Goal: Transaction & Acquisition: Purchase product/service

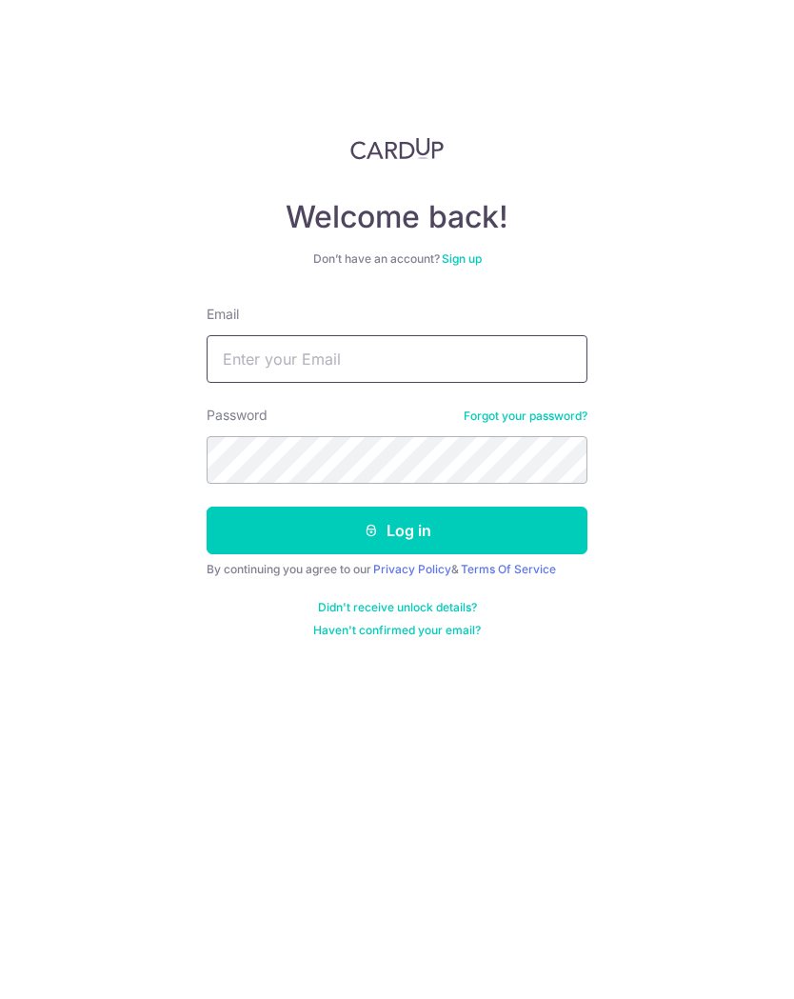
click at [485, 358] on input "Email" at bounding box center [397, 359] width 381 height 48
type input "[EMAIL_ADDRESS][DOMAIN_NAME]"
click at [434, 525] on button "Log in" at bounding box center [397, 531] width 381 height 48
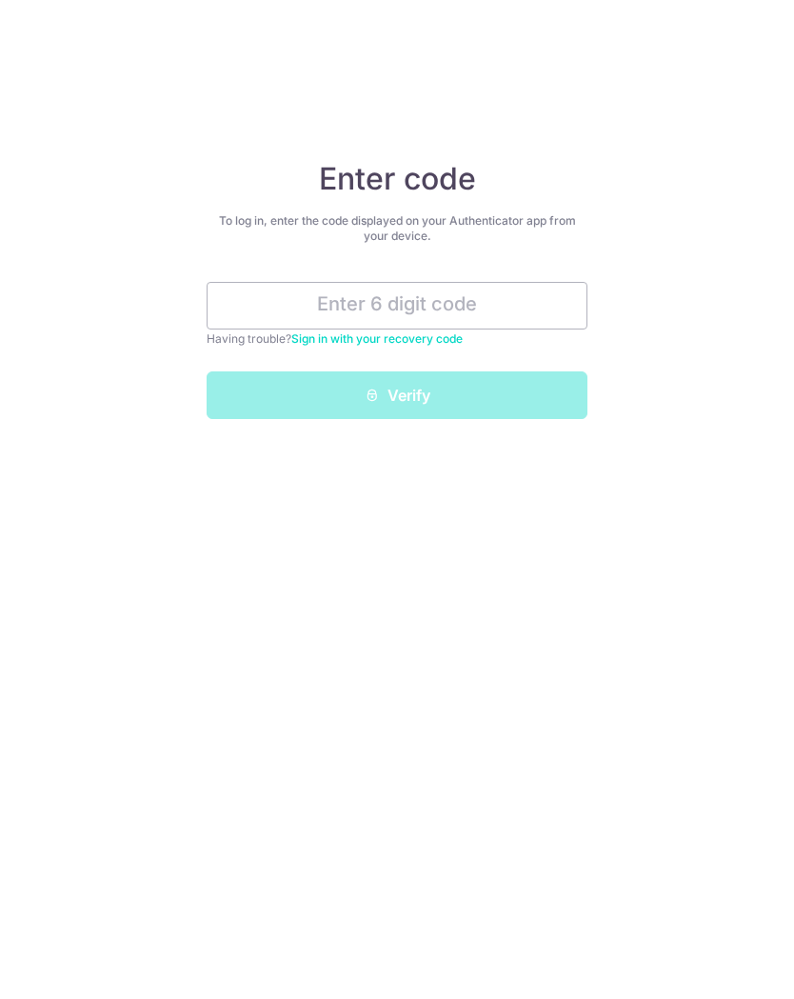
click at [464, 310] on input "text" at bounding box center [397, 306] width 381 height 48
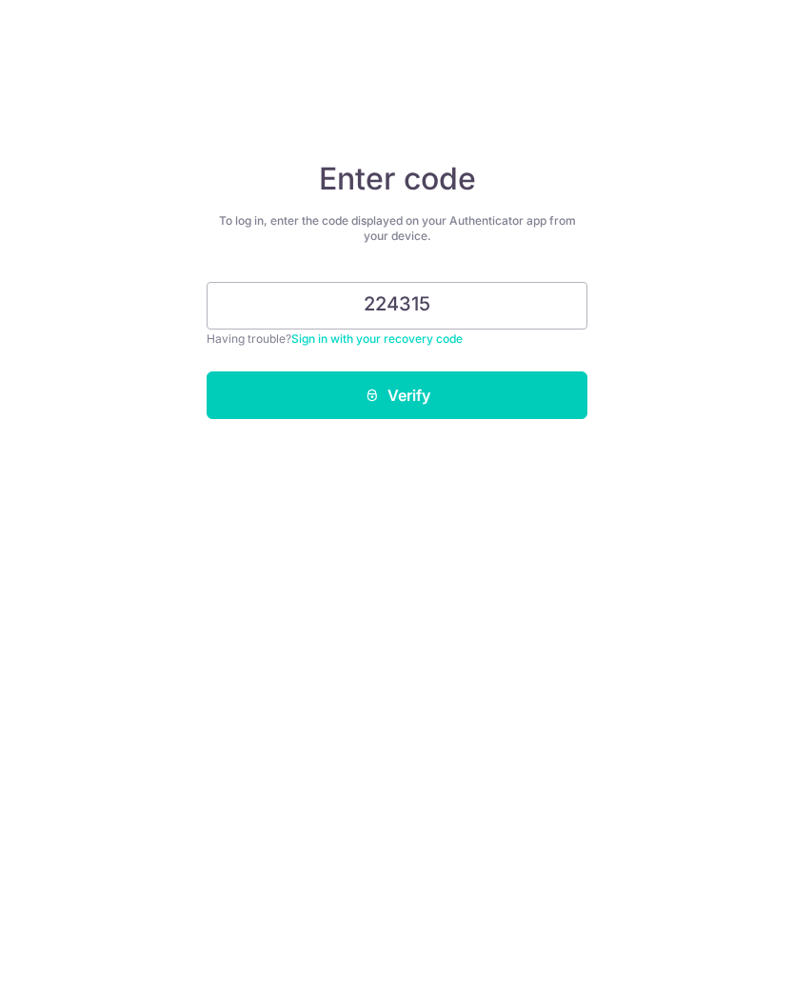
type input "224315"
click at [450, 406] on button "Verify" at bounding box center [397, 395] width 381 height 48
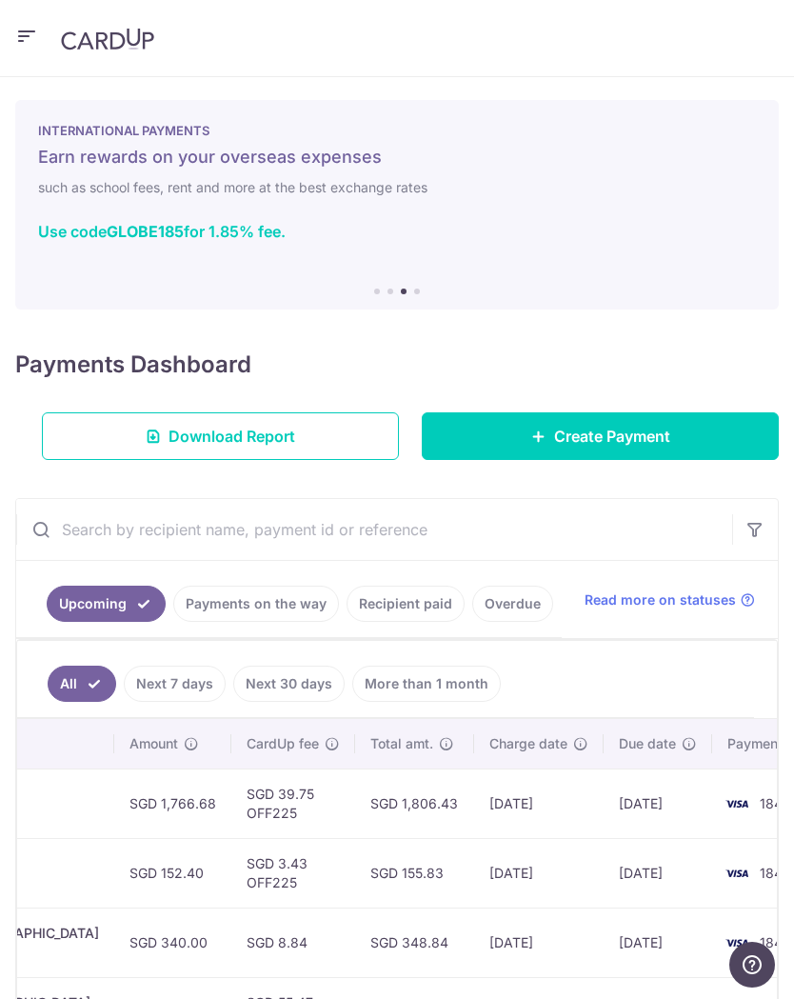
click at [593, 432] on span "Create Payment" at bounding box center [612, 436] width 116 height 23
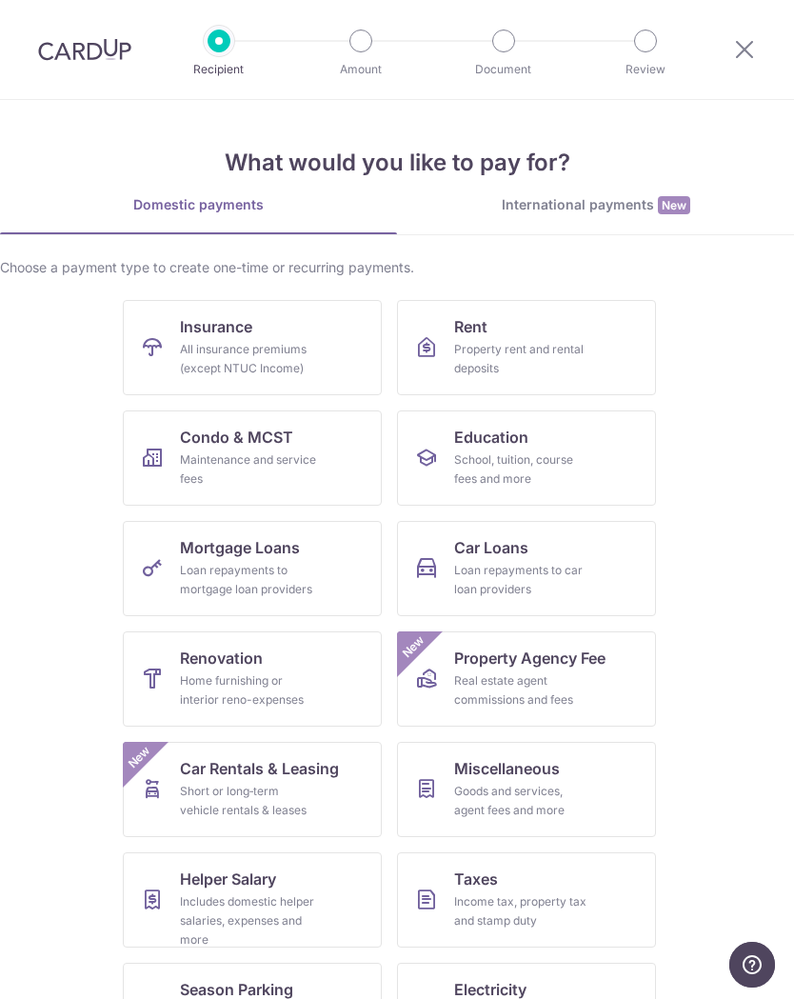
click at [305, 340] on div "All insurance premiums (except NTUC Income)" at bounding box center [248, 359] width 137 height 38
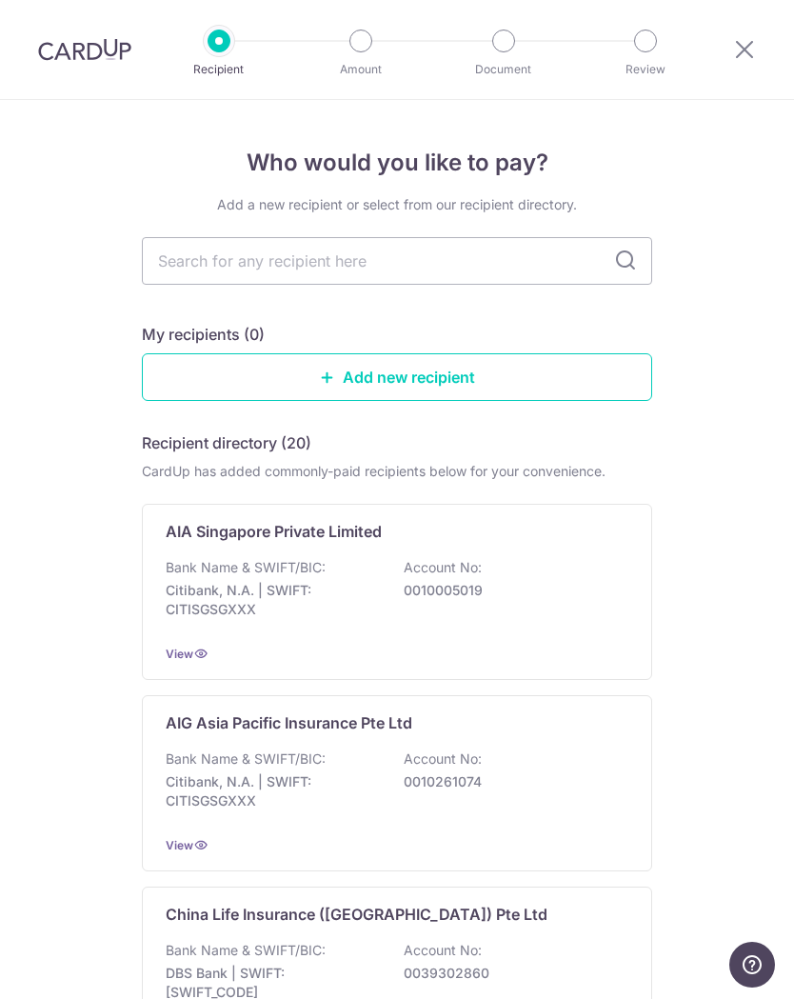
click at [378, 627] on div "Bank Name & SWIFT/BIC: Citibank, N.A. | SWIFT: CITISGSGXXX Account No: 00100050…" at bounding box center [397, 593] width 463 height 70
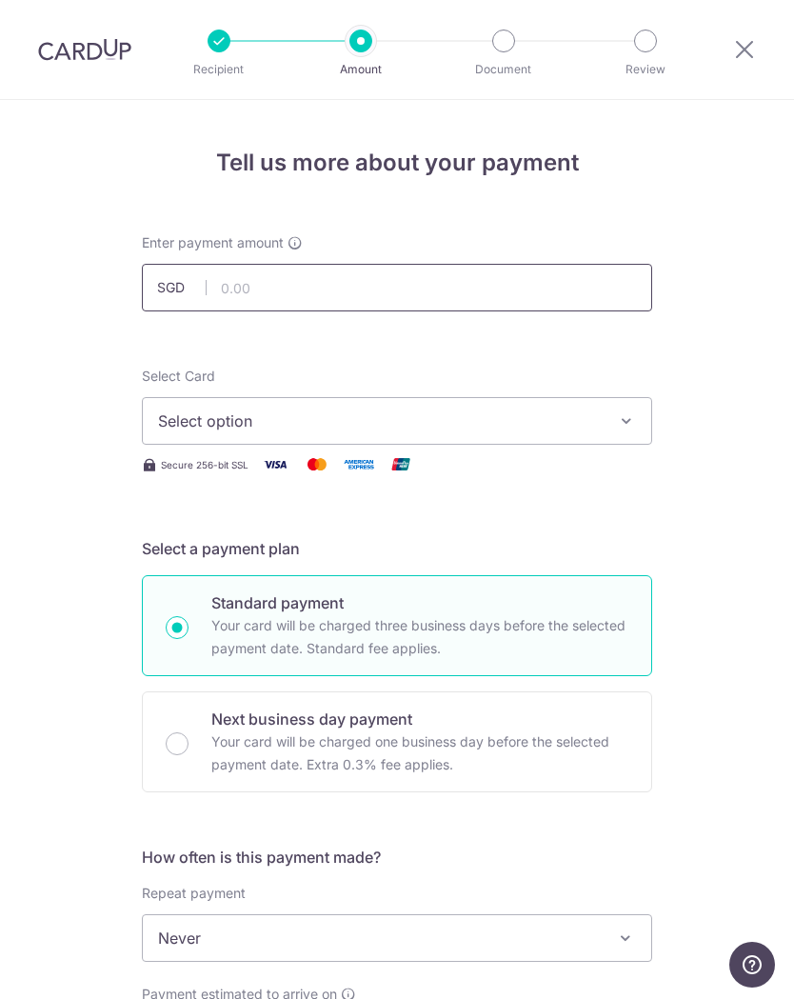
click at [476, 289] on input "text" at bounding box center [397, 288] width 511 height 48
type input "889.40"
click at [628, 416] on icon "button" at bounding box center [626, 420] width 19 height 19
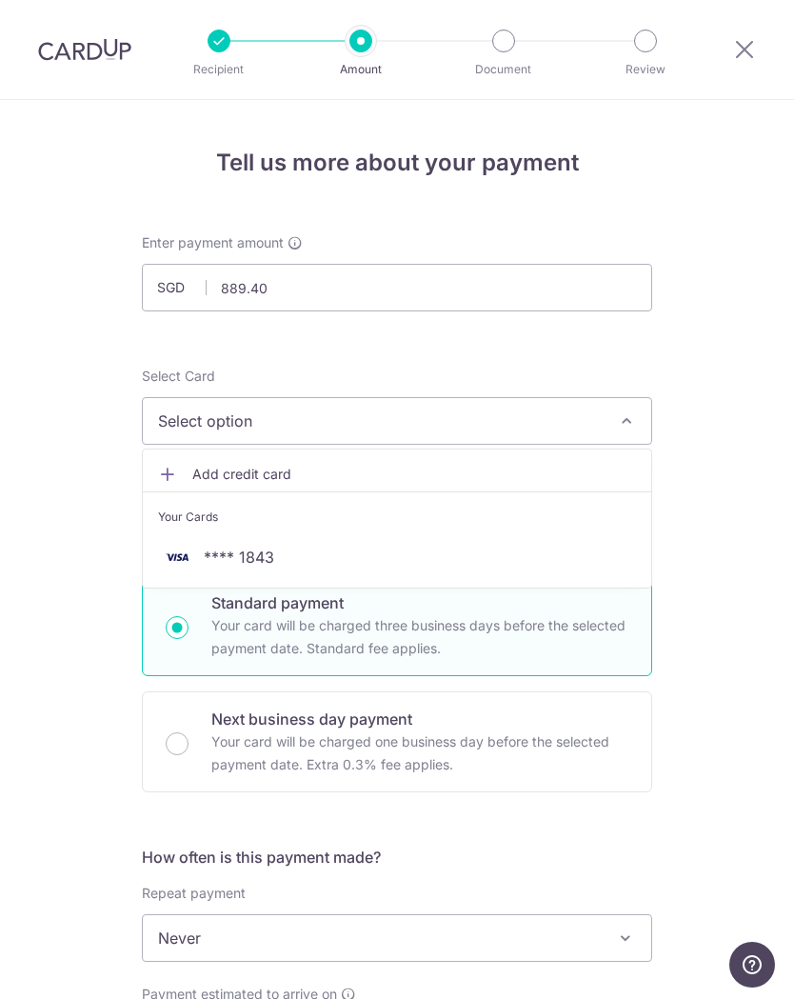
click at [471, 542] on link "**** 1843" at bounding box center [397, 557] width 509 height 46
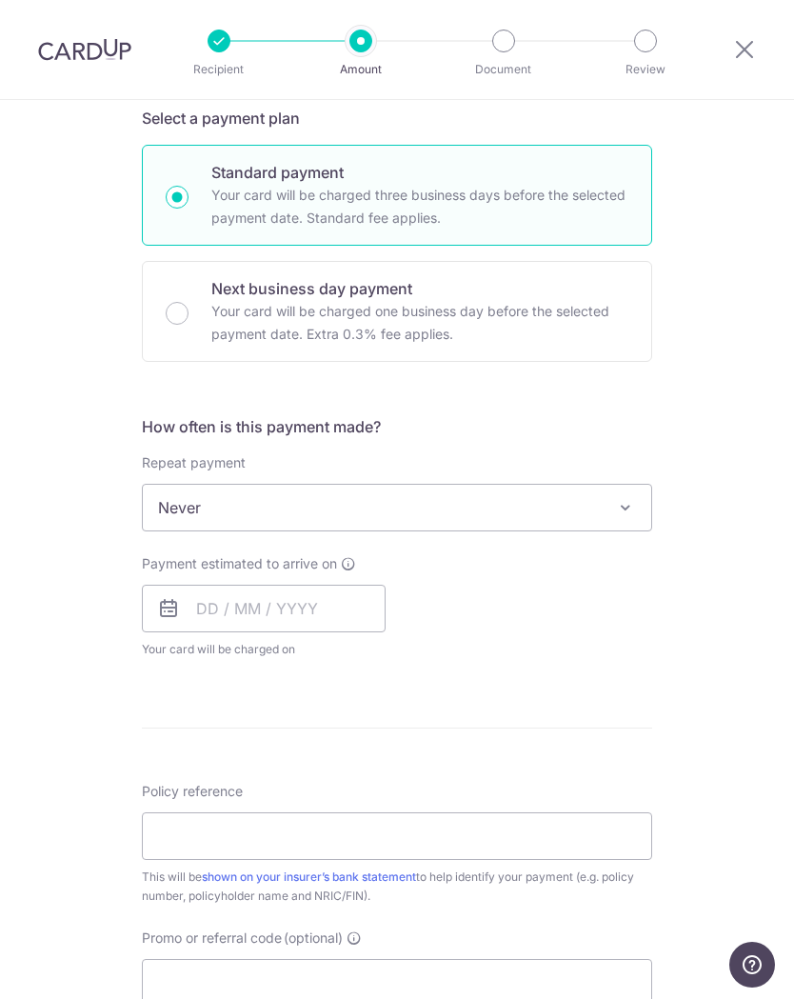
scroll to position [514, 0]
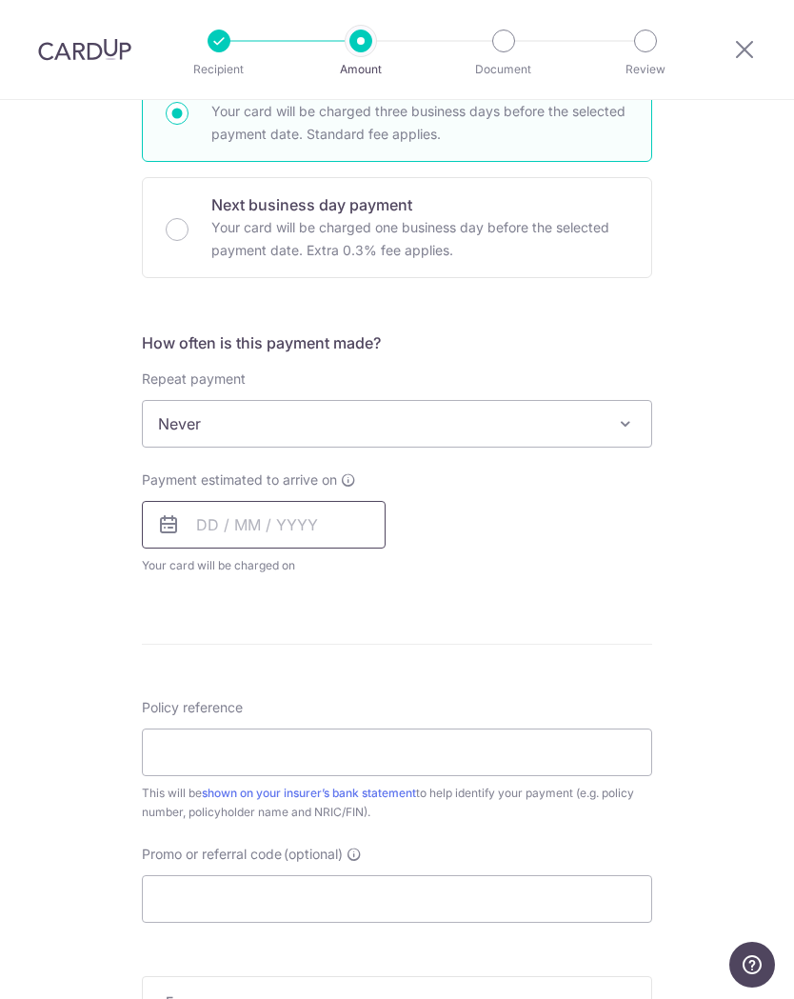
click at [202, 527] on input "text" at bounding box center [264, 525] width 244 height 48
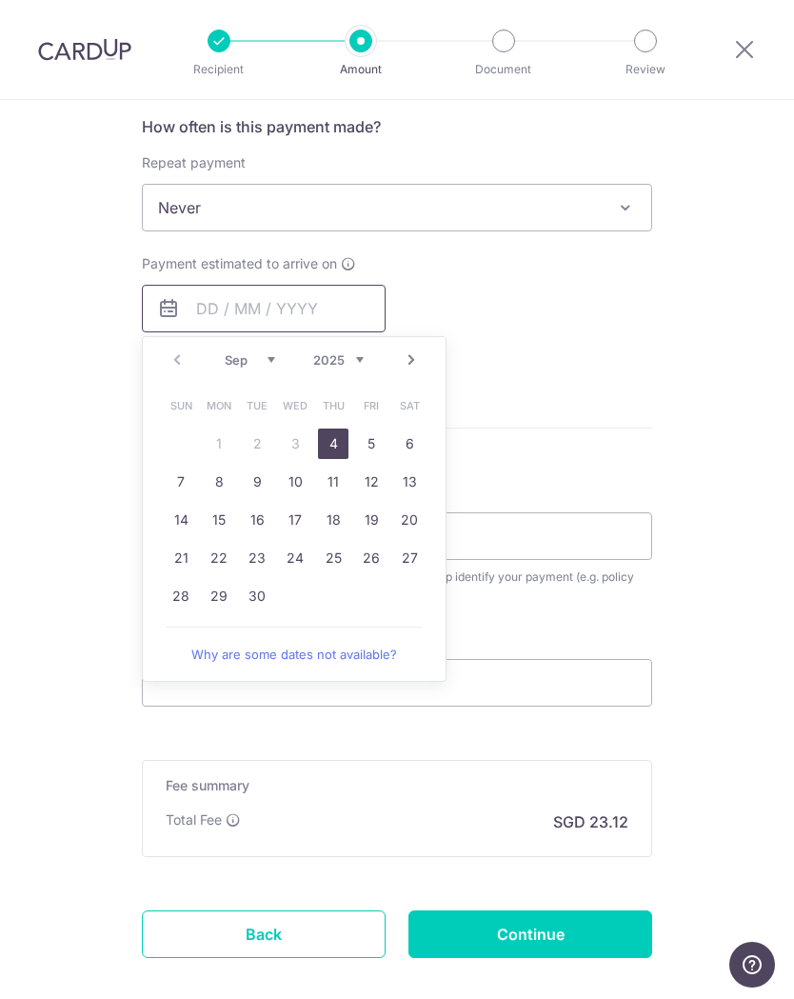
scroll to position [732, 0]
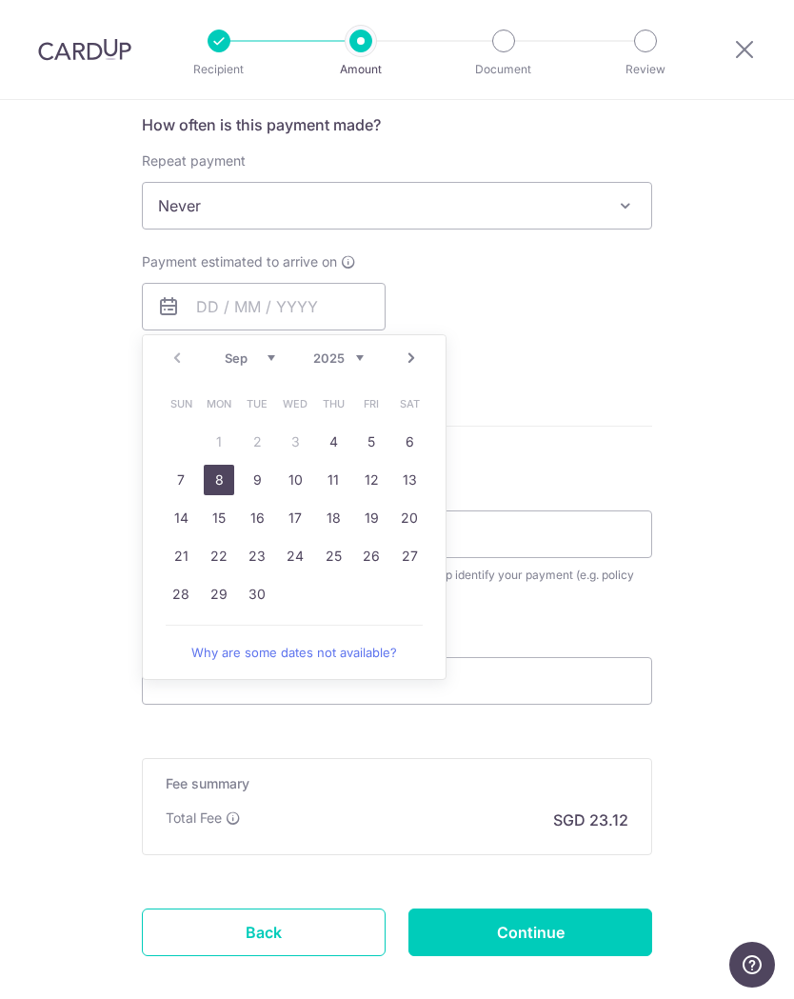
click at [223, 475] on link "8" at bounding box center [219, 480] width 30 height 30
type input "[DATE]"
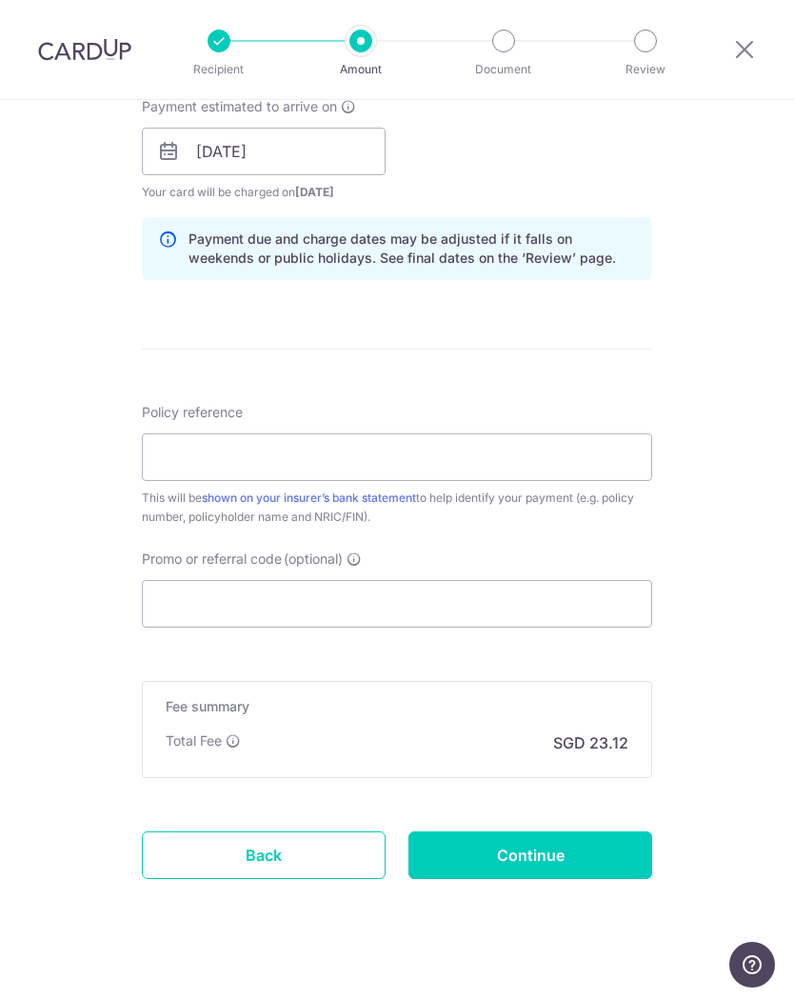
scroll to position [887, 0]
click at [443, 466] on input "Policy reference" at bounding box center [397, 458] width 511 height 48
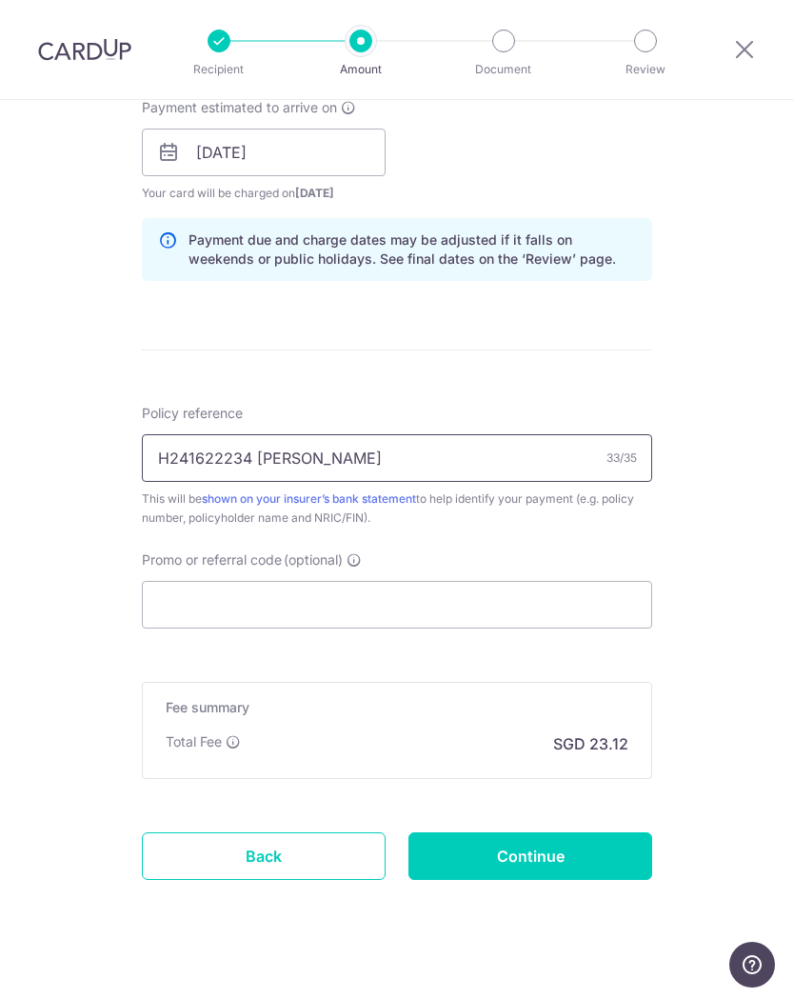
type input "H241622234 [PERSON_NAME]"
click at [406, 599] on input "Promo or referral code (optional)" at bounding box center [397, 605] width 511 height 48
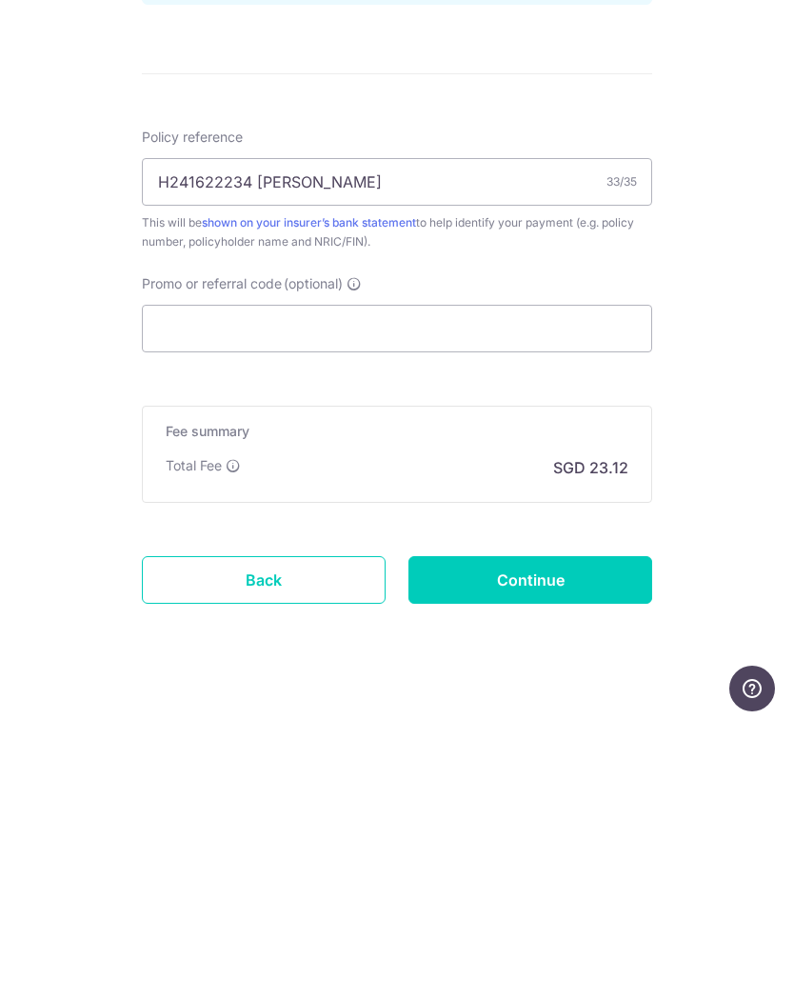
scroll to position [24, 0]
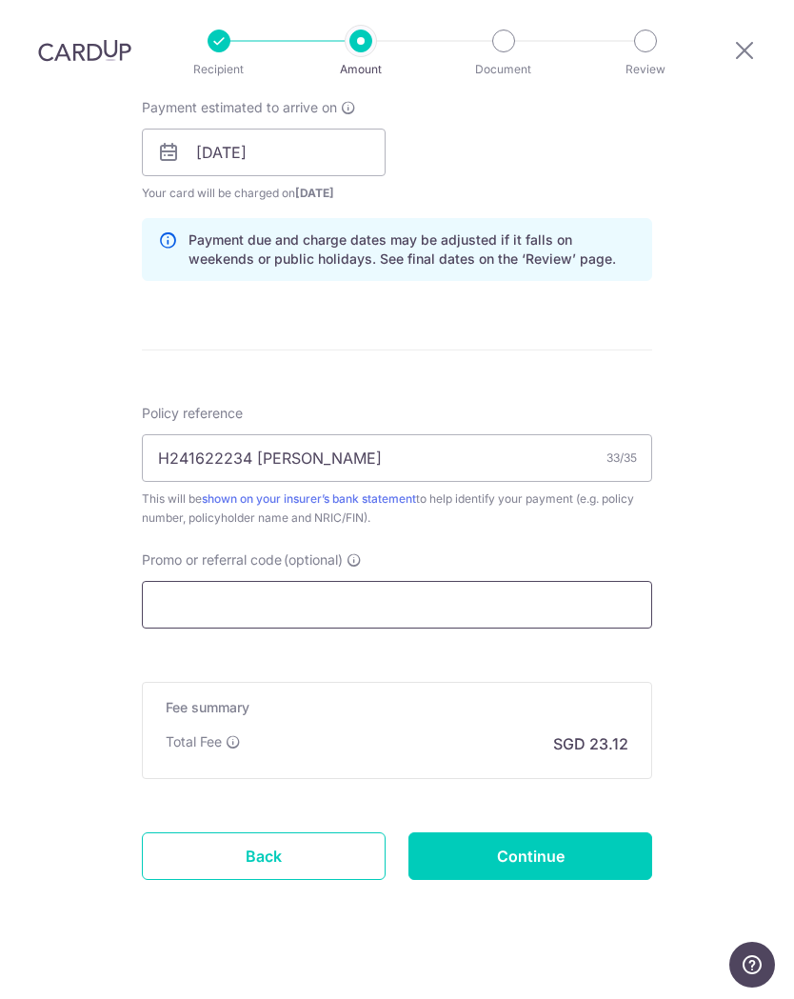
click at [433, 581] on input "Promo or referral code (optional)" at bounding box center [397, 605] width 511 height 48
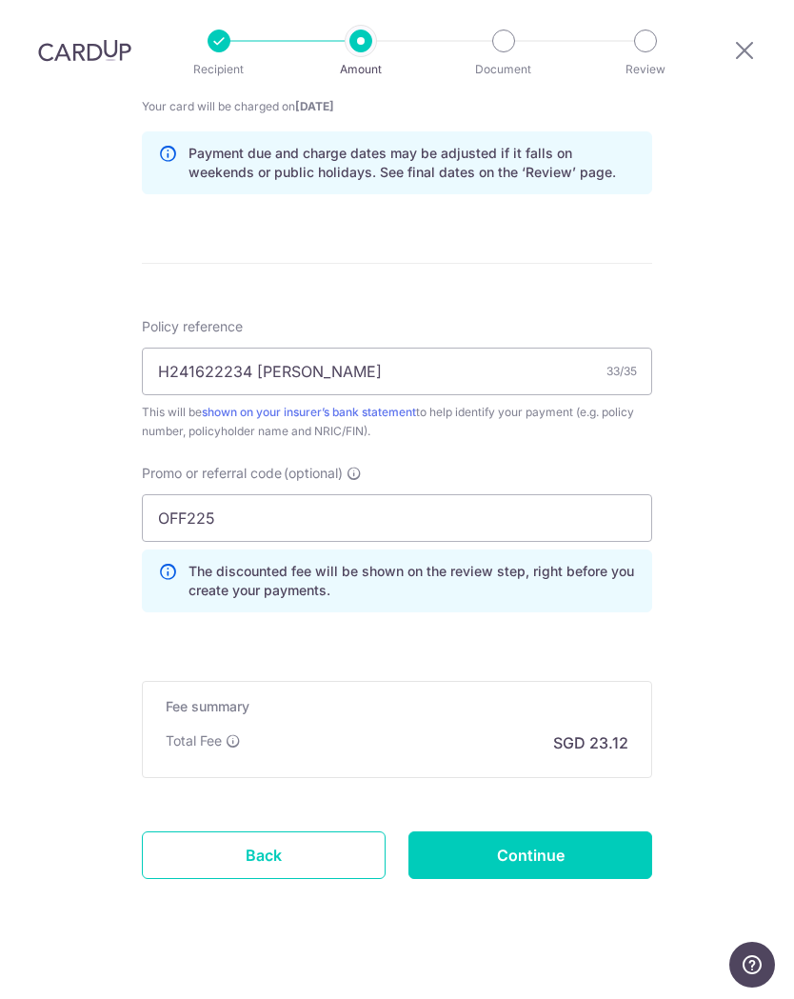
scroll to position [973, 0]
type input "OFF225"
click at [568, 843] on input "Continue" at bounding box center [531, 856] width 244 height 48
type input "Create Schedule"
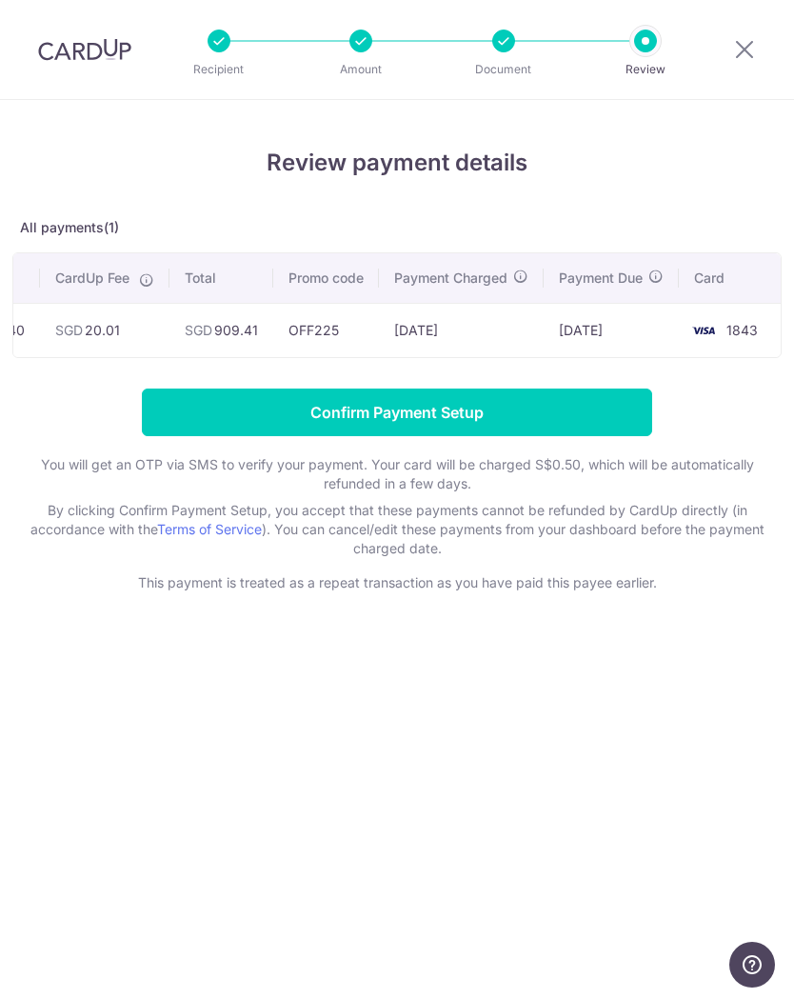
scroll to position [0, 313]
click at [473, 412] on input "Confirm Payment Setup" at bounding box center [397, 413] width 511 height 48
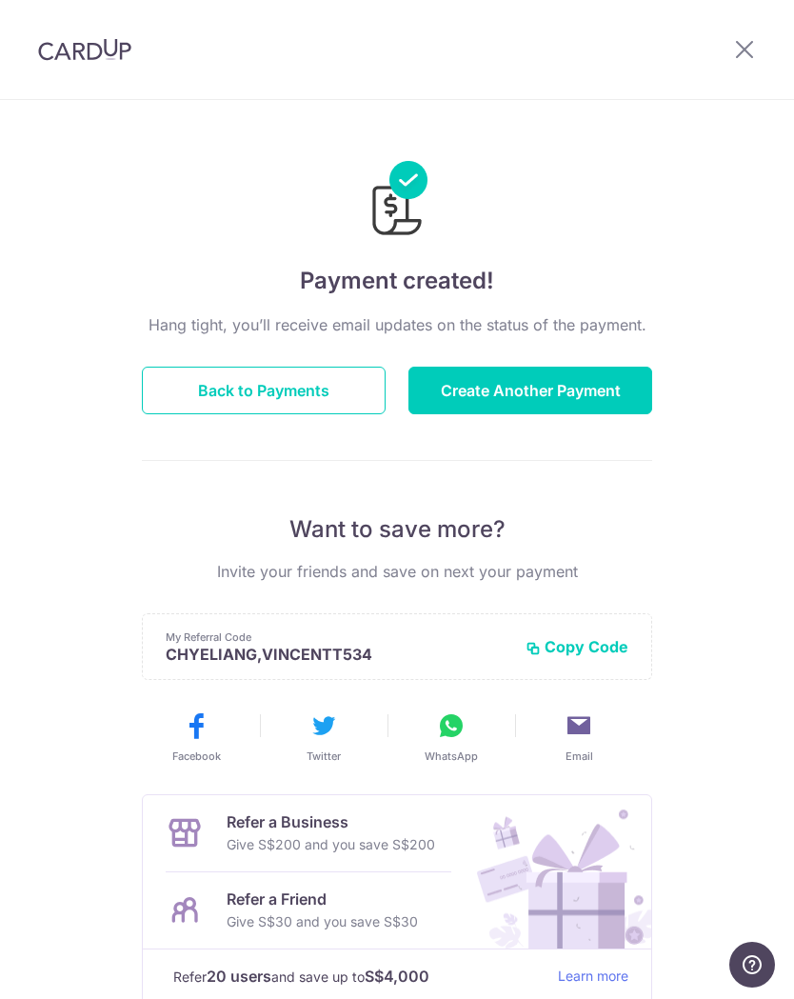
click at [308, 396] on button "Back to Payments" at bounding box center [264, 391] width 244 height 48
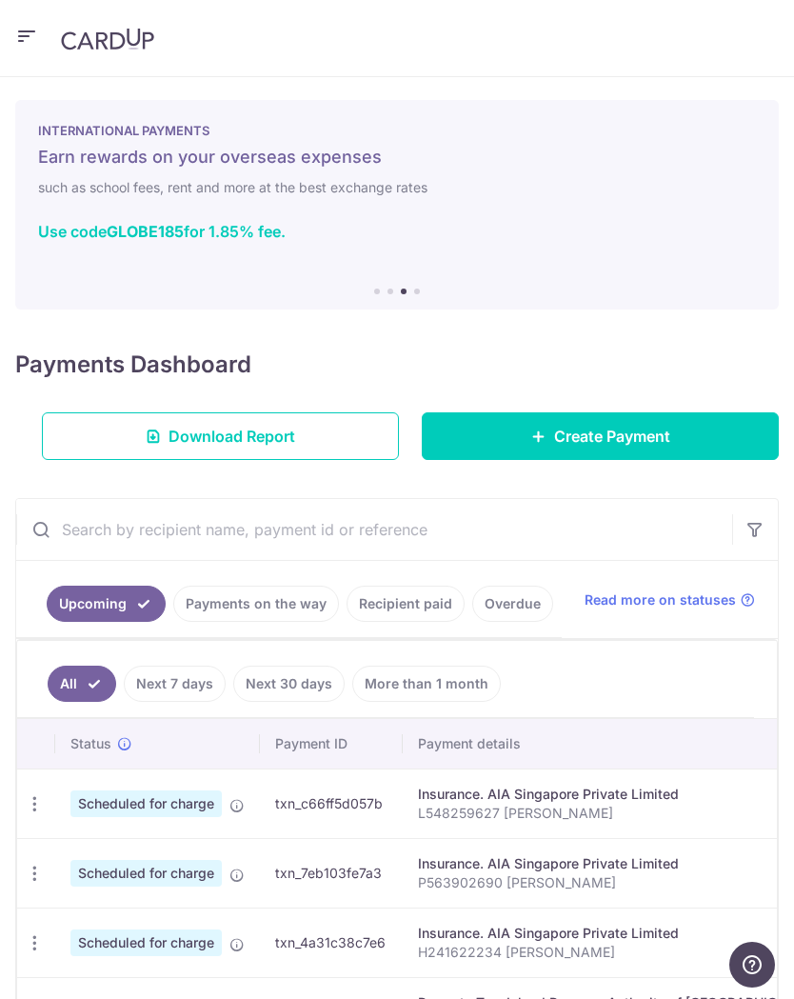
click at [31, 34] on icon "button" at bounding box center [26, 37] width 23 height 24
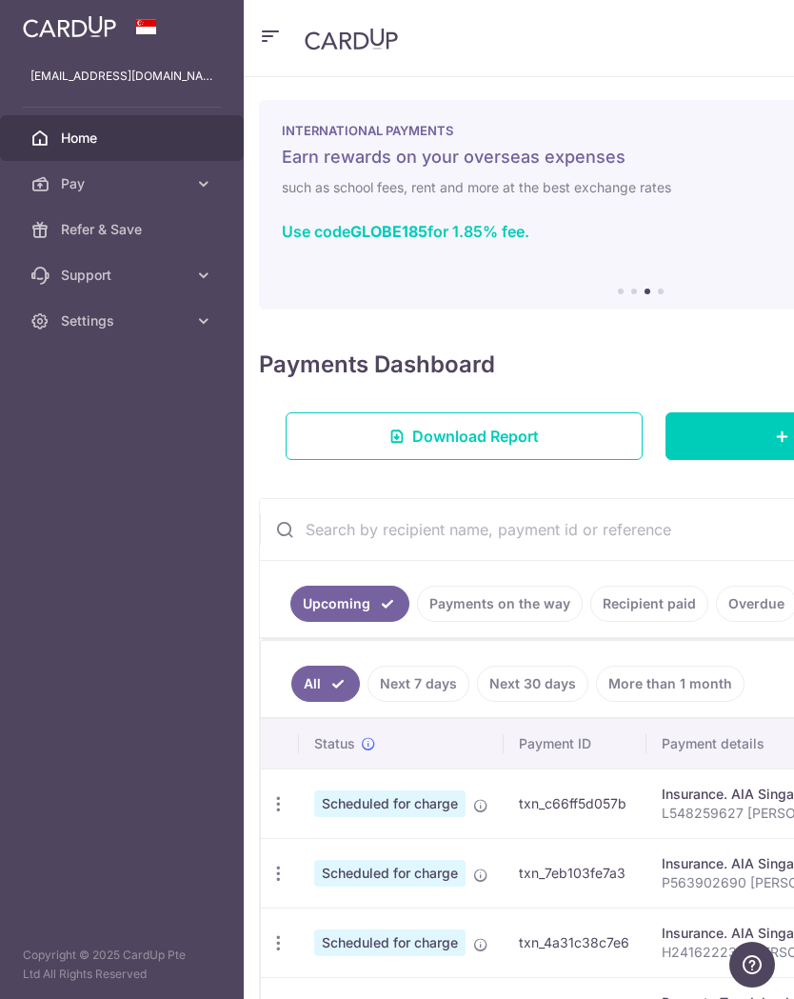
click at [215, 321] on link "Settings" at bounding box center [122, 321] width 244 height 46
click at [98, 408] on span "Logout" at bounding box center [124, 412] width 126 height 19
